Goal: Task Accomplishment & Management: Use online tool/utility

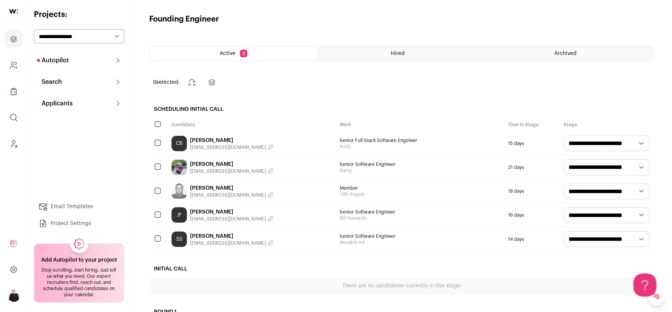
click at [60, 79] on p "Search" at bounding box center [49, 81] width 25 height 9
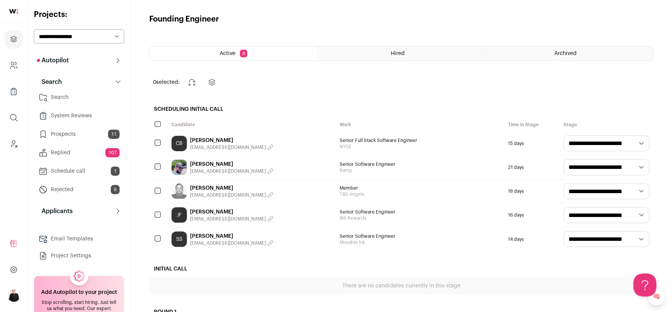
click at [66, 97] on link "Search" at bounding box center [79, 97] width 90 height 15
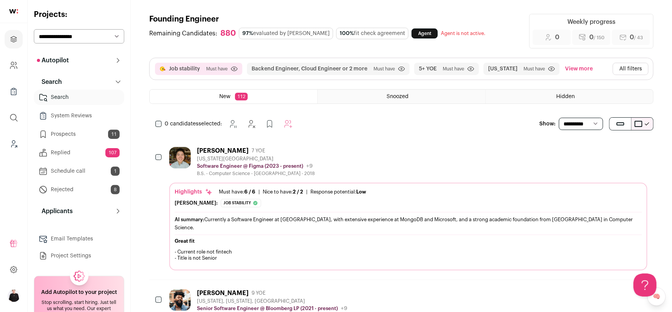
click at [639, 68] on button "All filters" at bounding box center [631, 69] width 36 height 12
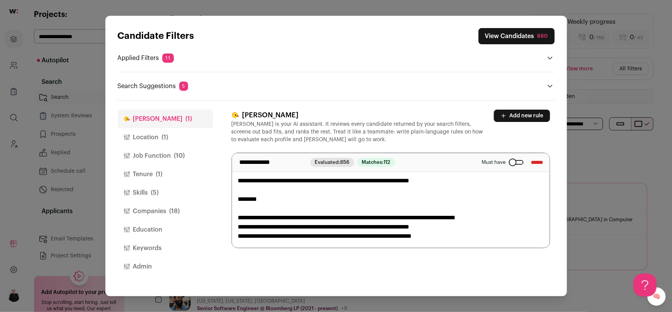
click at [161, 134] on button "Location (1)" at bounding box center [165, 137] width 95 height 18
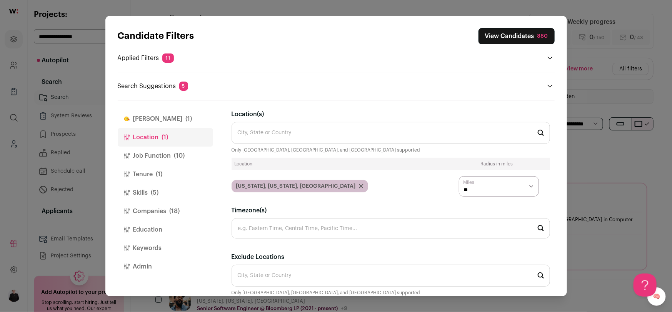
click at [137, 118] on button "[PERSON_NAME] (1)" at bounding box center [165, 119] width 95 height 18
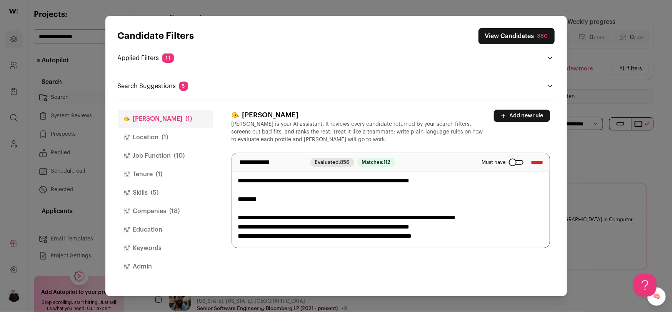
click at [138, 135] on button "Location (1)" at bounding box center [165, 137] width 95 height 18
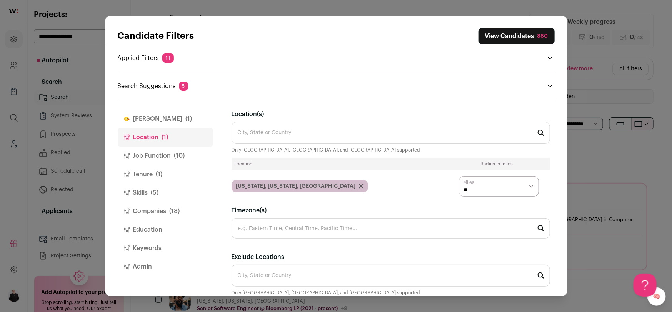
click at [141, 150] on button "Job Function (10)" at bounding box center [165, 156] width 95 height 18
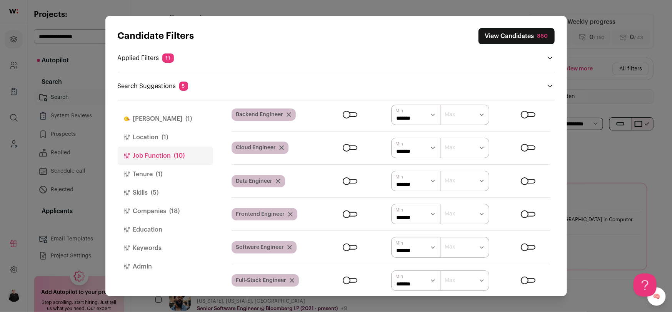
scroll to position [62, 0]
click at [525, 147] on div "Close modal via background" at bounding box center [528, 147] width 15 height 5
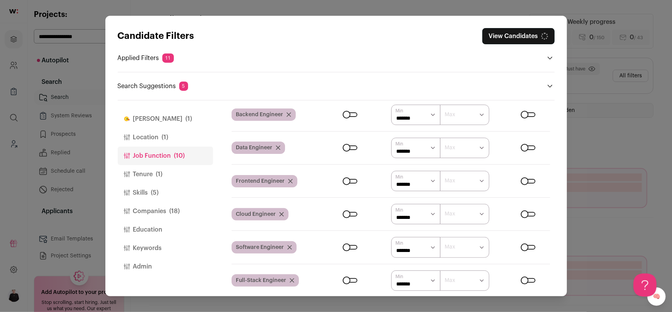
click at [278, 147] on icon "Close modal via background" at bounding box center [278, 147] width 5 height 5
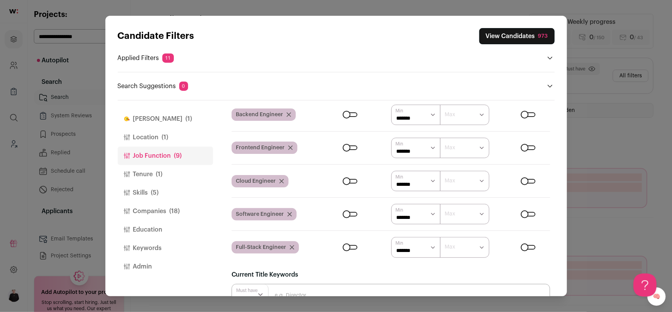
click at [281, 180] on icon "Close modal via background" at bounding box center [282, 181] width 4 height 4
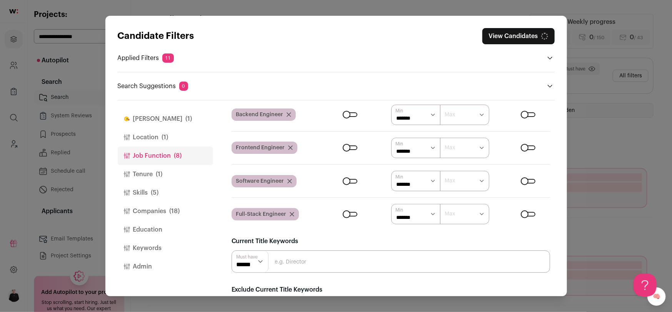
scroll to position [29, 0]
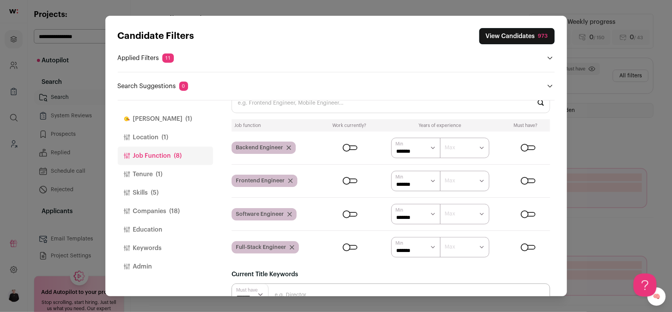
click at [290, 180] on icon "Close modal via background" at bounding box center [291, 181] width 4 height 4
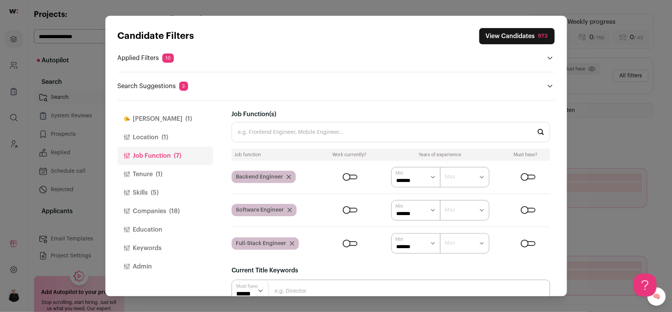
click at [145, 192] on button "Skills (5)" at bounding box center [165, 193] width 95 height 18
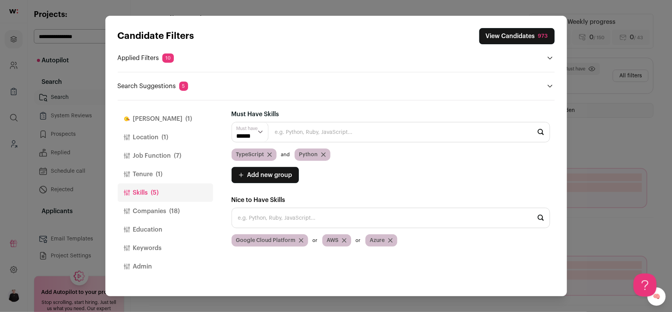
click at [390, 240] on icon "Close modal via background" at bounding box center [391, 241] width 4 height 4
click at [302, 224] on input "Close modal via background" at bounding box center [391, 218] width 319 height 20
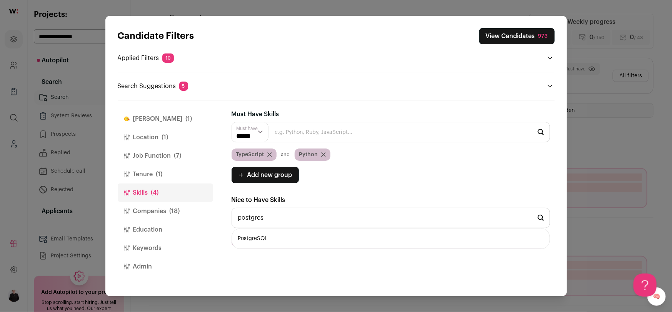
click at [253, 242] on li "PostgreSQL" at bounding box center [391, 239] width 318 height 20
type input "PostgreSQL"
click at [262, 237] on li "Next.js" at bounding box center [391, 239] width 318 height 20
type input "Next.js"
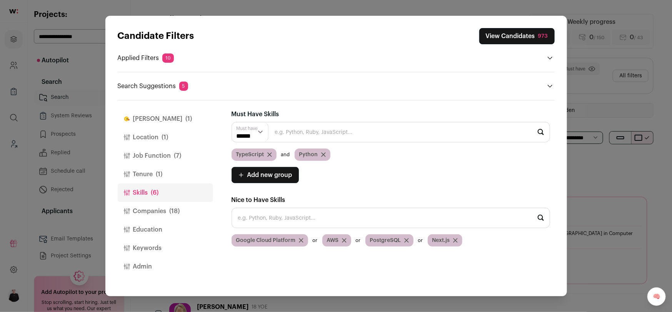
click at [344, 240] on icon "Close modal via background" at bounding box center [344, 240] width 5 height 5
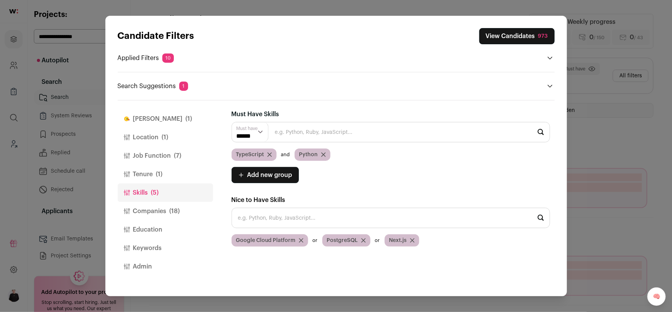
click at [157, 213] on button "Companies (18)" at bounding box center [165, 211] width 95 height 18
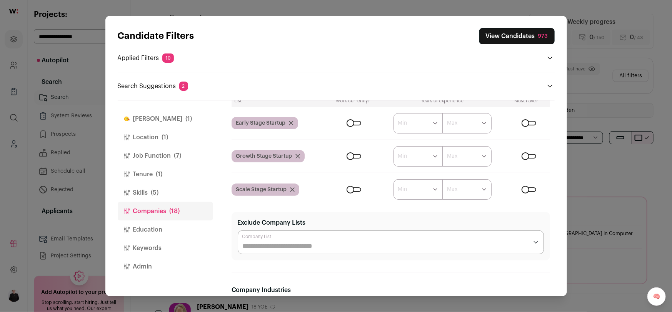
scroll to position [81, 0]
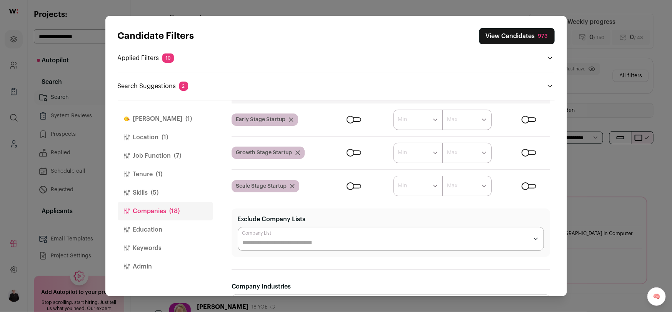
click at [152, 227] on button "Education" at bounding box center [165, 230] width 95 height 18
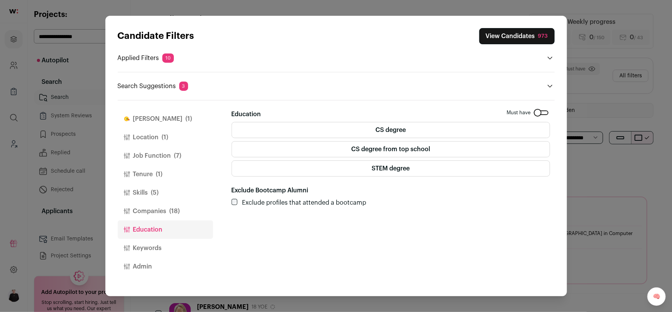
click at [144, 250] on button "Keywords" at bounding box center [165, 248] width 95 height 18
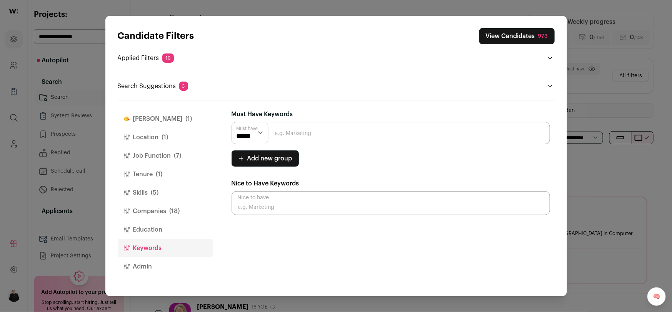
click at [140, 269] on button "Admin" at bounding box center [165, 266] width 95 height 18
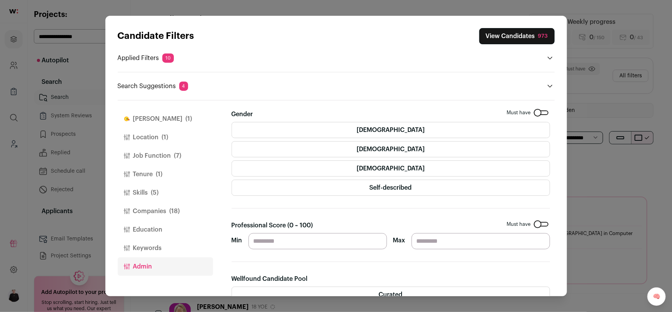
click at [141, 119] on button "[PERSON_NAME] (1)" at bounding box center [165, 119] width 95 height 18
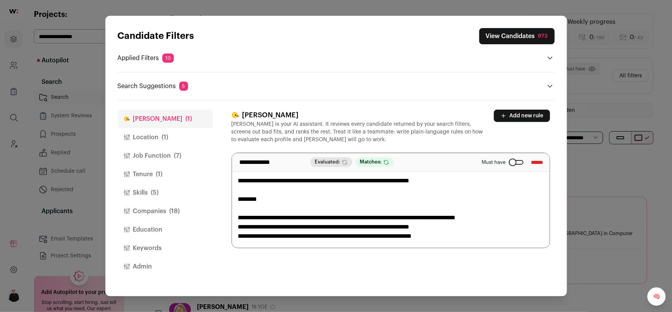
click at [530, 114] on button "Add new rule" at bounding box center [522, 116] width 56 height 12
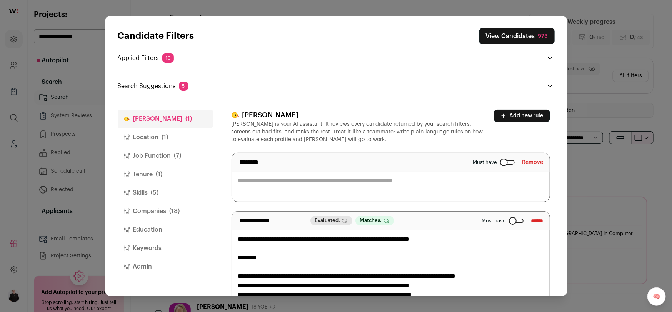
click at [279, 191] on textarea "Close modal via background" at bounding box center [391, 177] width 318 height 48
click at [317, 178] on textarea "**********" at bounding box center [391, 177] width 318 height 48
click at [353, 181] on textarea "**********" at bounding box center [391, 177] width 318 height 48
type textarea "**********"
click at [511, 33] on button "View Candidates 973" at bounding box center [517, 36] width 75 height 16
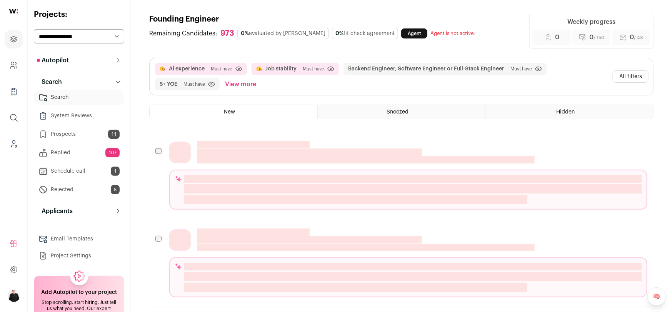
click at [110, 38] on select "**********" at bounding box center [79, 36] width 90 height 14
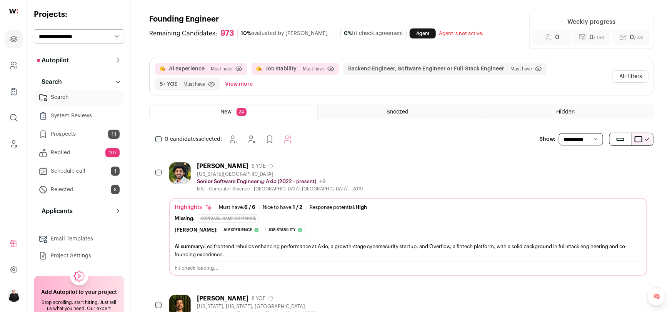
click at [220, 169] on div "[PERSON_NAME] 6 YOE [US_STATE][GEOGRAPHIC_DATA] Senior Software Engineer @ Axio…" at bounding box center [280, 177] width 166 height 30
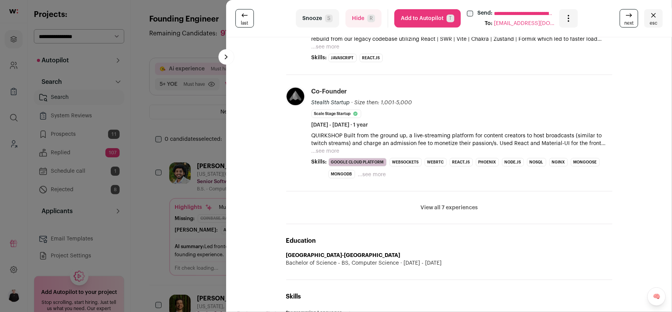
scroll to position [448, 0]
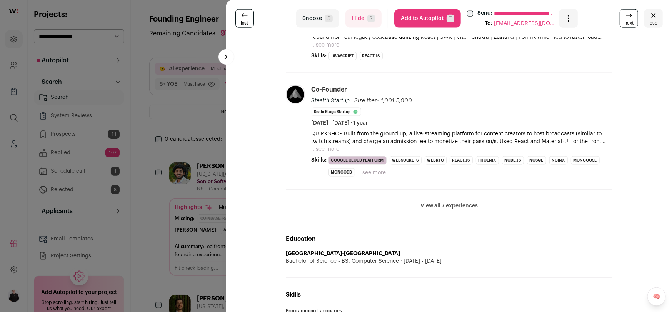
click at [656, 16] on icon "Close" at bounding box center [653, 15] width 9 height 9
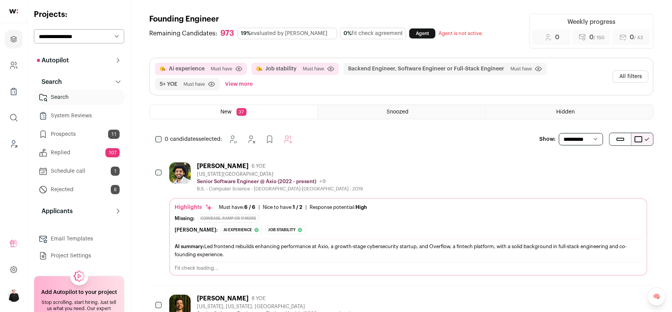
click at [638, 75] on button "All filters" at bounding box center [631, 76] width 36 height 12
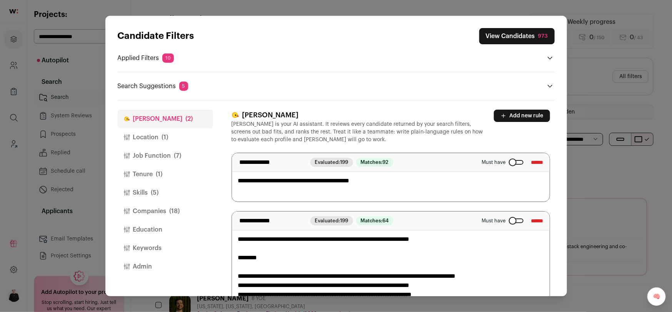
click at [160, 152] on button "Job Function (7)" at bounding box center [165, 156] width 95 height 18
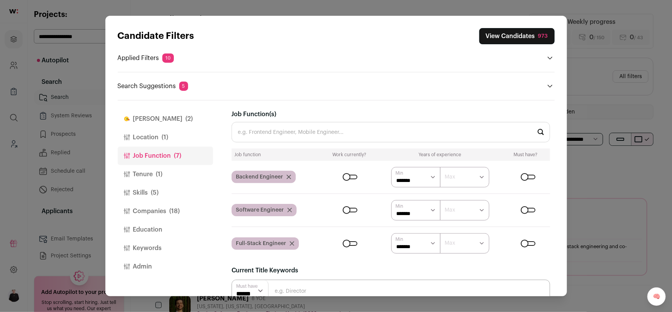
click at [156, 170] on span "(1)" at bounding box center [159, 174] width 7 height 9
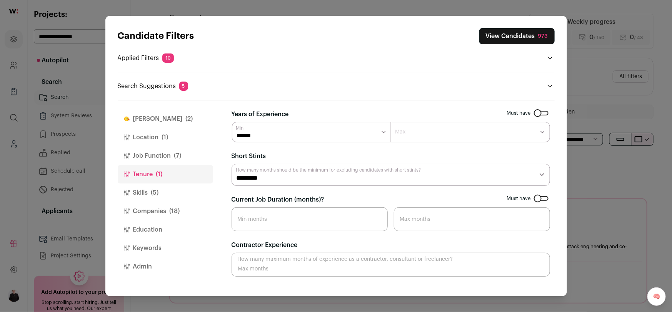
click at [509, 41] on button "View Candidates 973" at bounding box center [517, 36] width 75 height 16
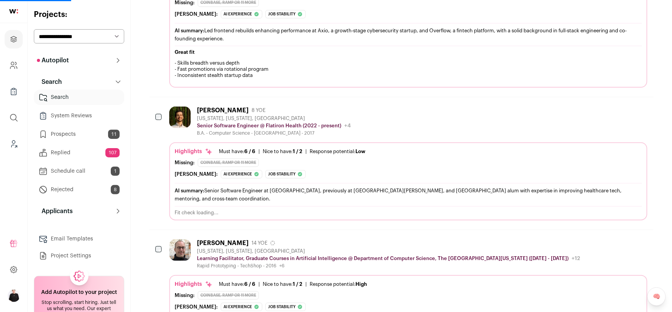
scroll to position [317, 0]
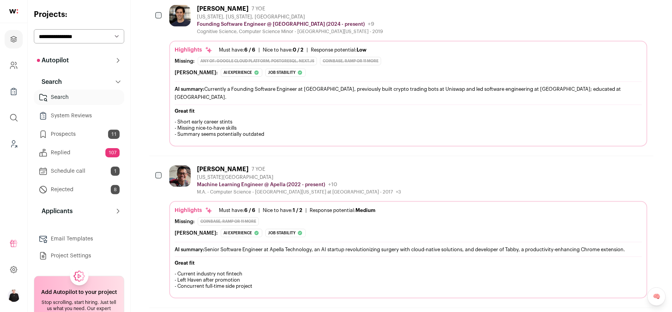
click at [431, 165] on div "[PERSON_NAME] 7 YOE [US_STATE][GEOGRAPHIC_DATA] Machine Learning Engineer @ [GE…" at bounding box center [408, 180] width 478 height 30
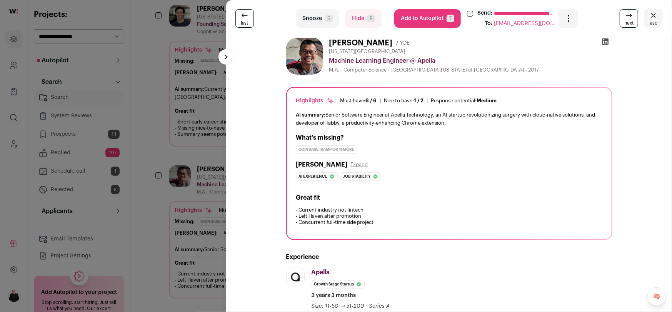
scroll to position [7, 0]
click at [655, 18] on icon "Close" at bounding box center [653, 15] width 9 height 9
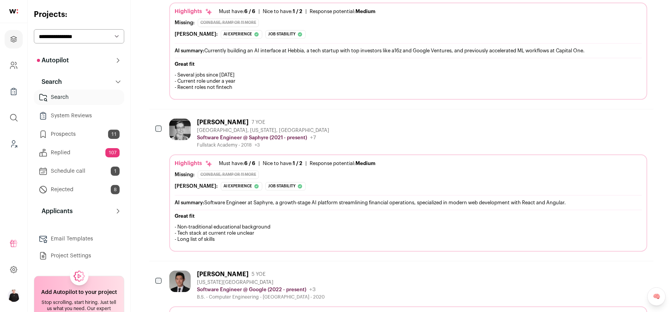
scroll to position [813, 0]
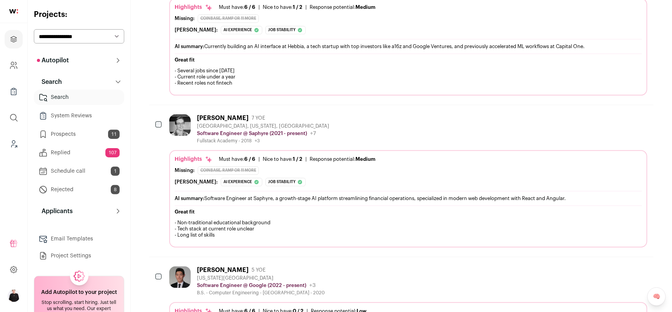
click at [380, 120] on div "[PERSON_NAME] 7 YOE [GEOGRAPHIC_DATA], [US_STATE], [GEOGRAPHIC_DATA] Software E…" at bounding box center [408, 129] width 478 height 30
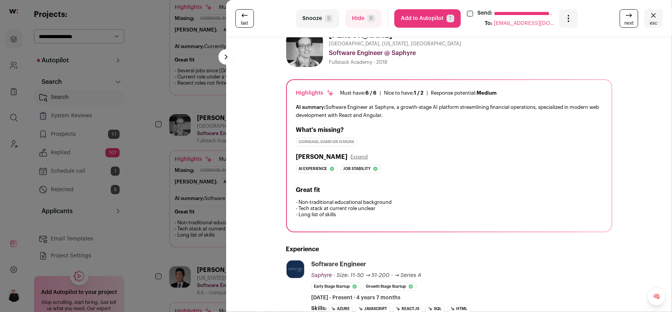
scroll to position [13, 0]
click at [659, 15] on button "esc" at bounding box center [654, 18] width 18 height 18
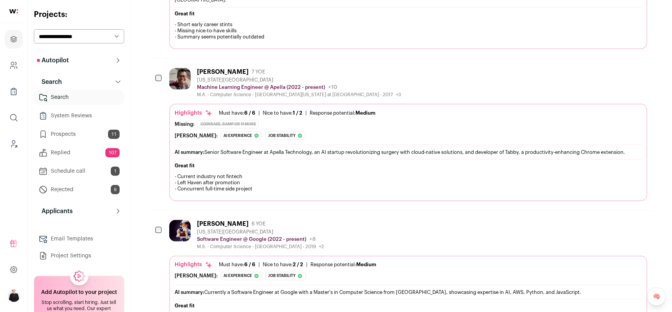
scroll to position [0, 0]
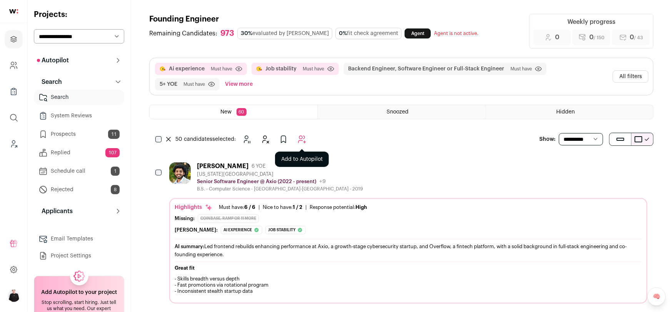
click at [303, 139] on icon "Add to Autopilot" at bounding box center [301, 139] width 9 height 9
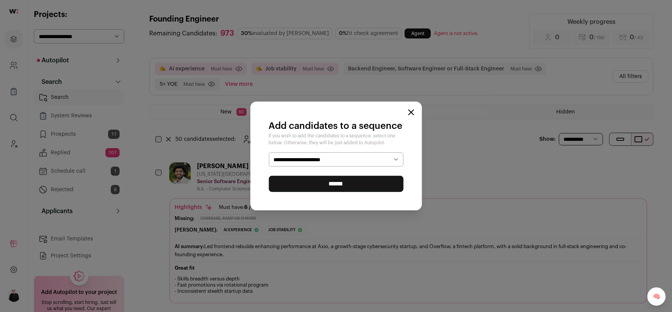
select select "*****"
click at [338, 185] on input "******" at bounding box center [336, 184] width 135 height 16
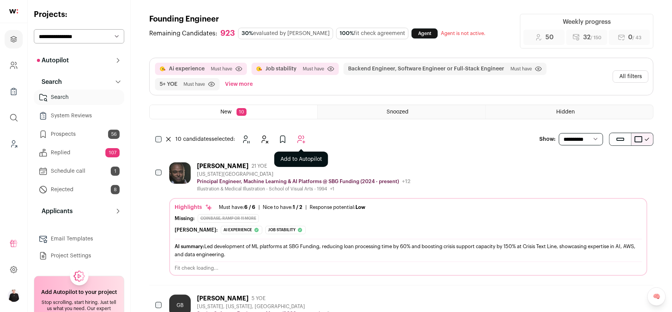
click at [304, 141] on icon "Add to Autopilot" at bounding box center [301, 139] width 7 height 7
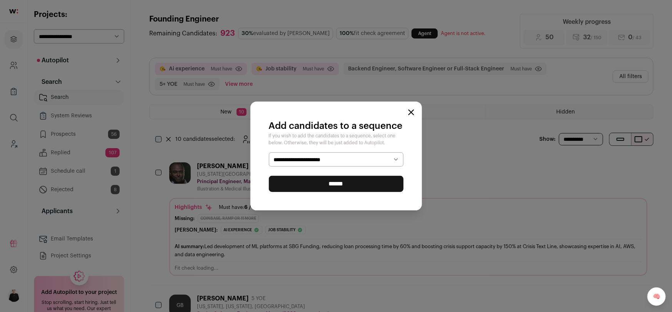
select select "*****"
click at [333, 185] on input "******" at bounding box center [336, 184] width 135 height 16
